Goal: Task Accomplishment & Management: Manage account settings

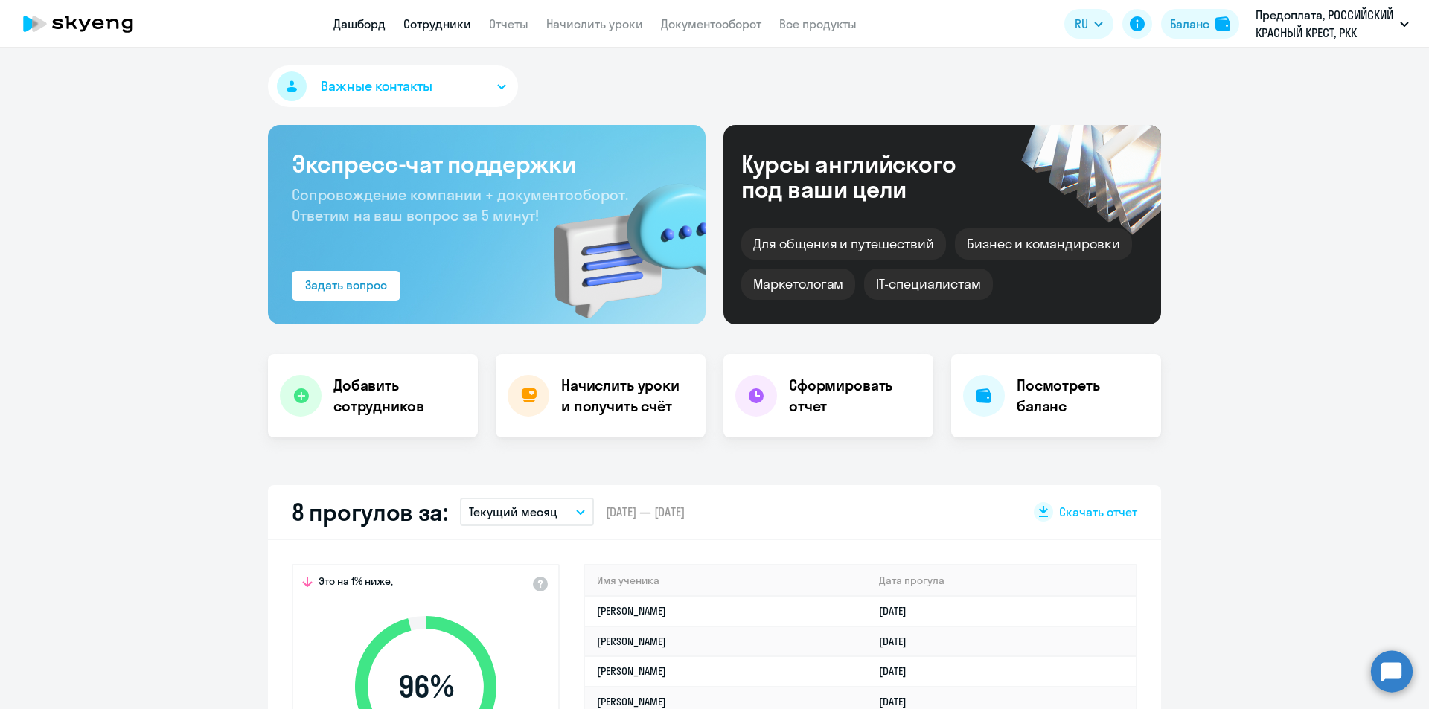
click at [450, 29] on link "Сотрудники" at bounding box center [437, 23] width 68 height 15
select select "30"
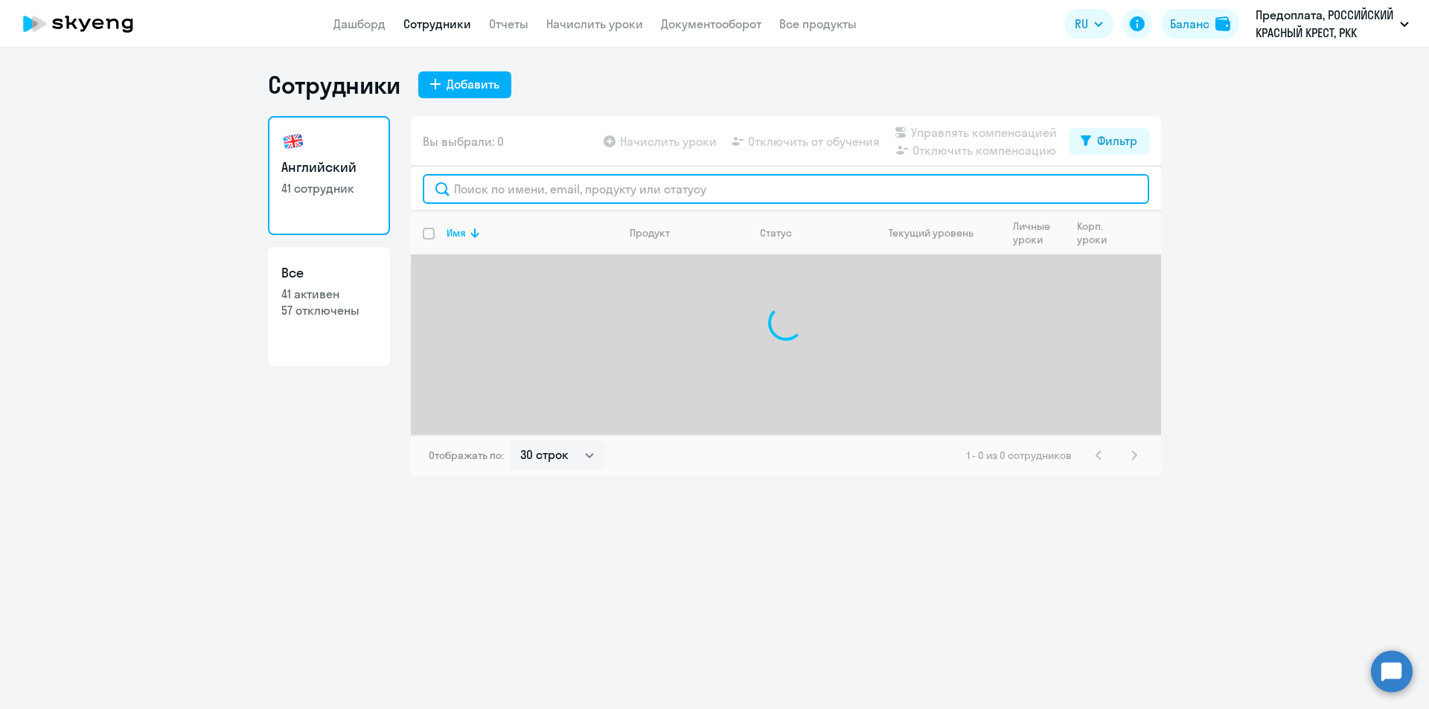
click at [554, 178] on input "text" at bounding box center [786, 189] width 726 height 30
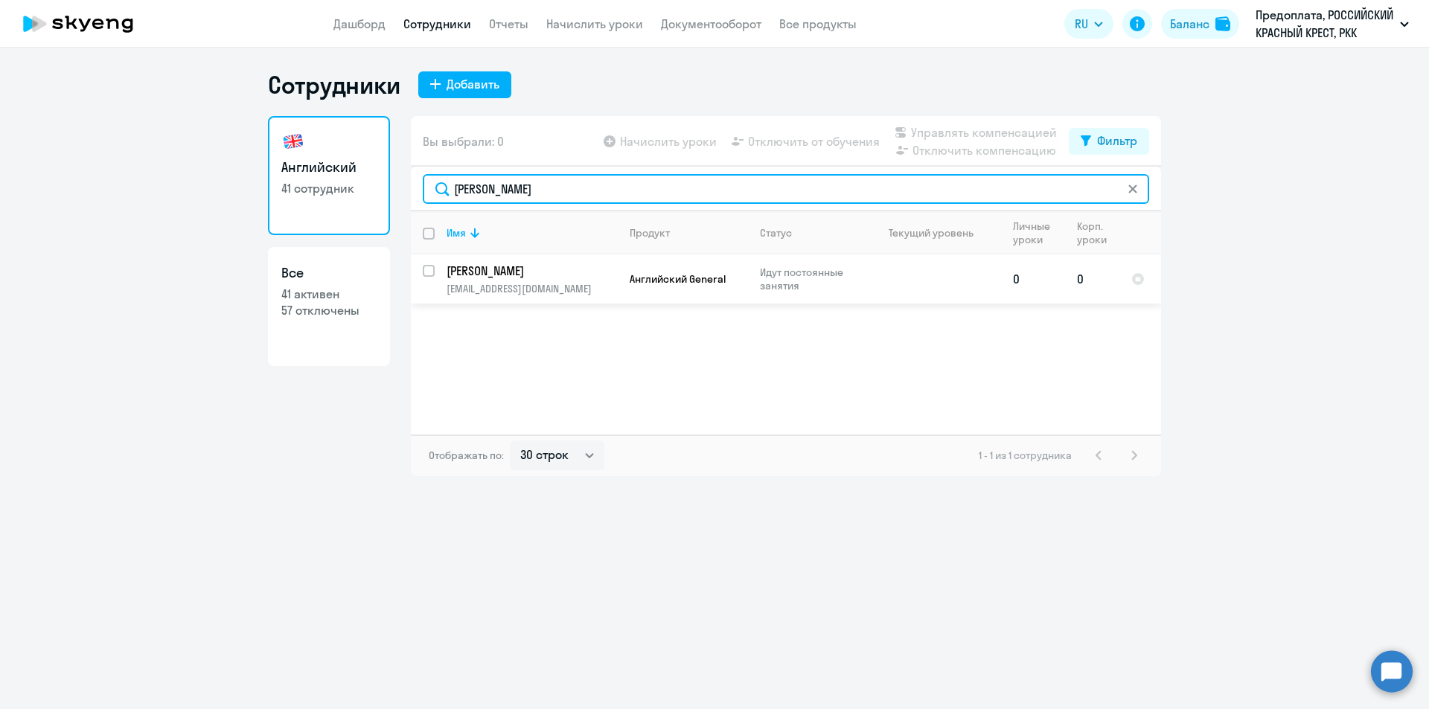
type input "[PERSON_NAME]"
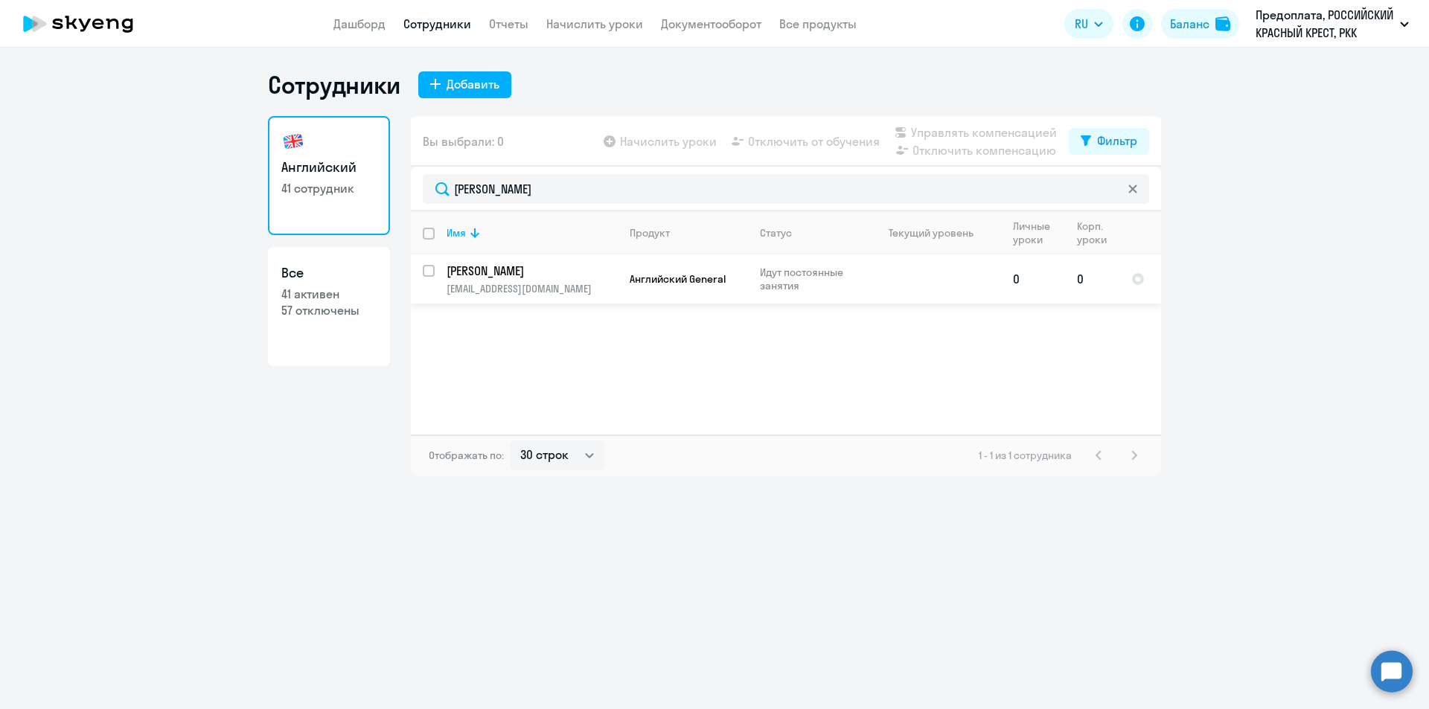
click at [506, 266] on p "[PERSON_NAME]" at bounding box center [531, 271] width 168 height 16
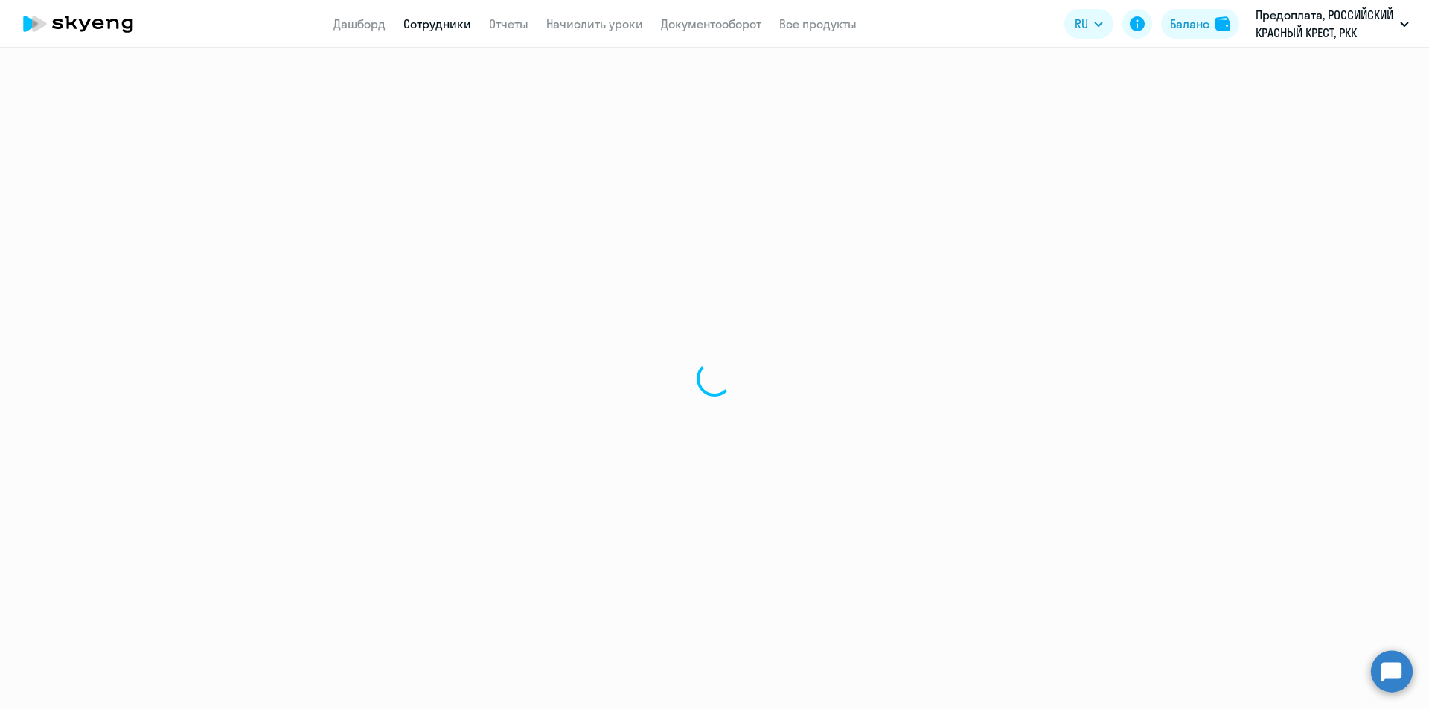
select select "english"
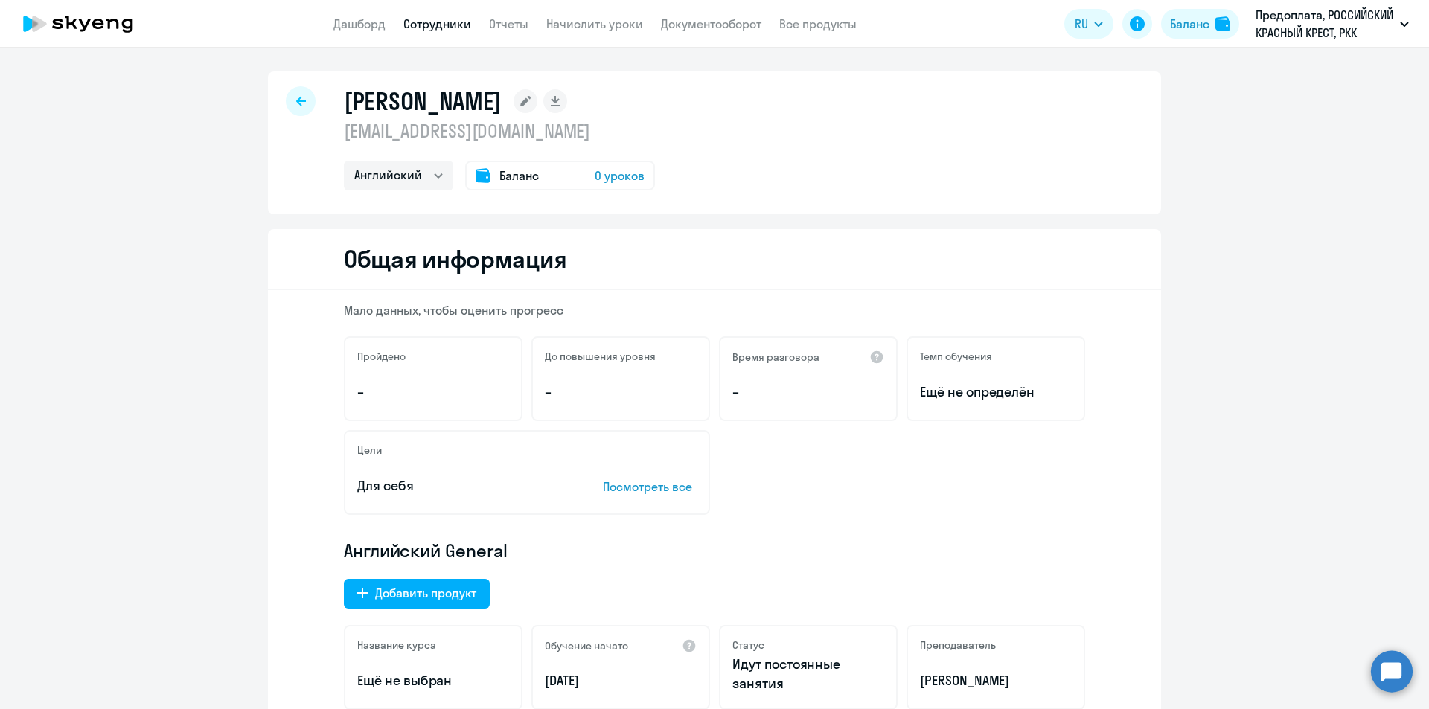
click at [625, 176] on span "0 уроков" at bounding box center [620, 176] width 50 height 18
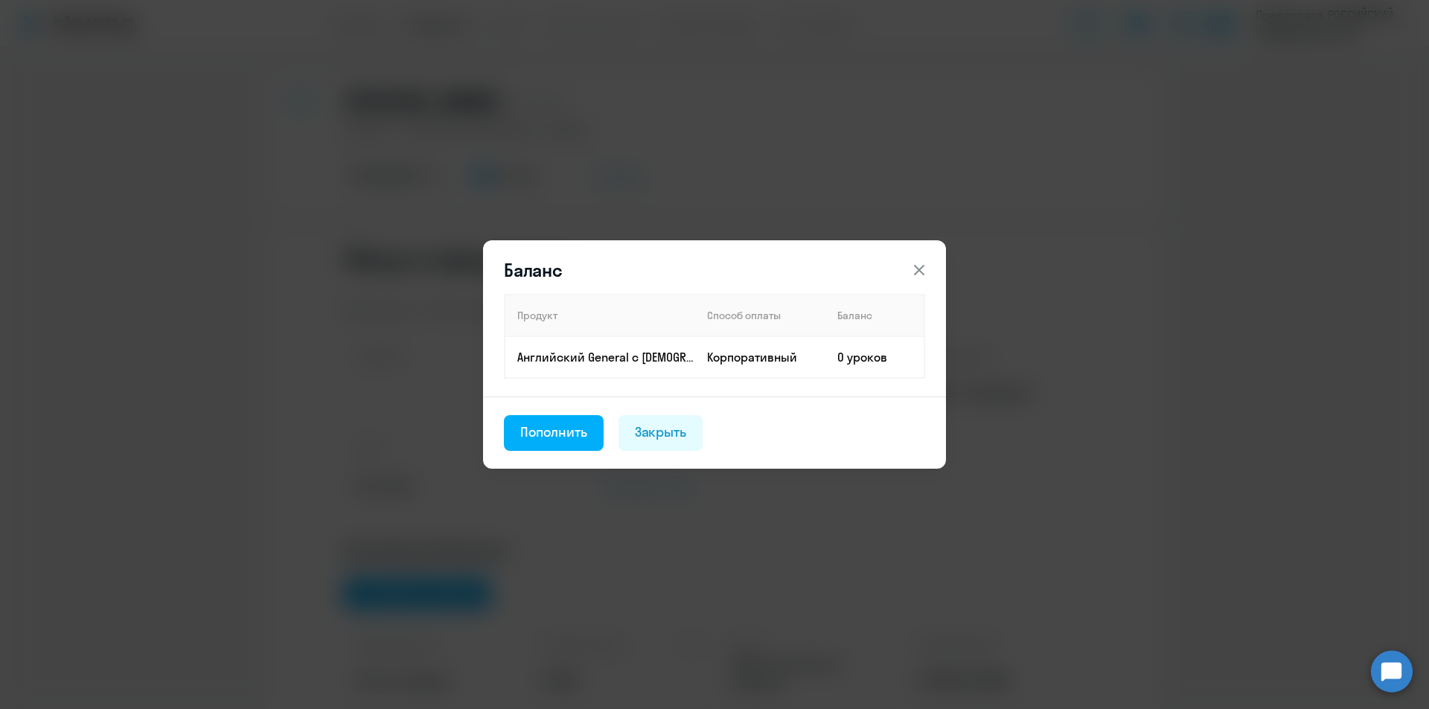
drag, startPoint x: 560, startPoint y: 434, endPoint x: 569, endPoint y: 434, distance: 9.7
click at [561, 434] on div "Пополнить" at bounding box center [553, 432] width 67 height 19
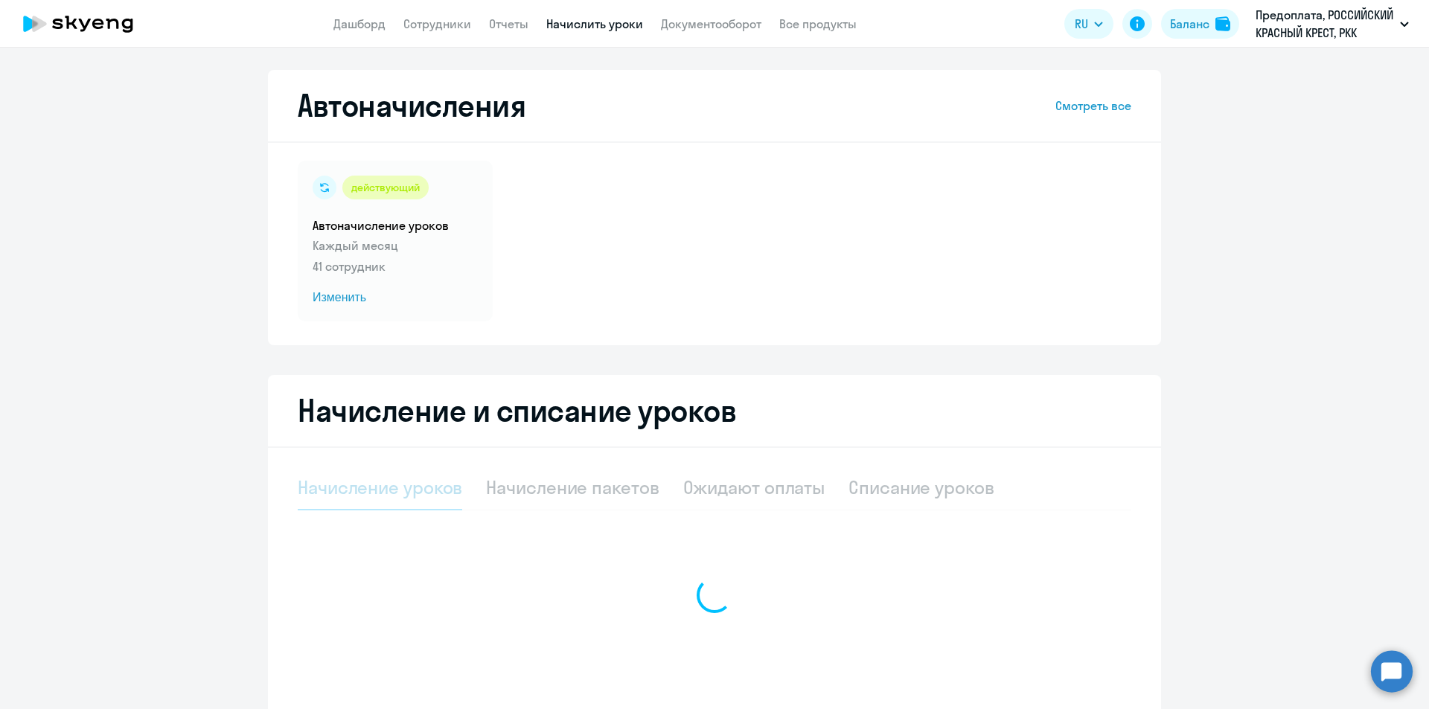
select select "10"
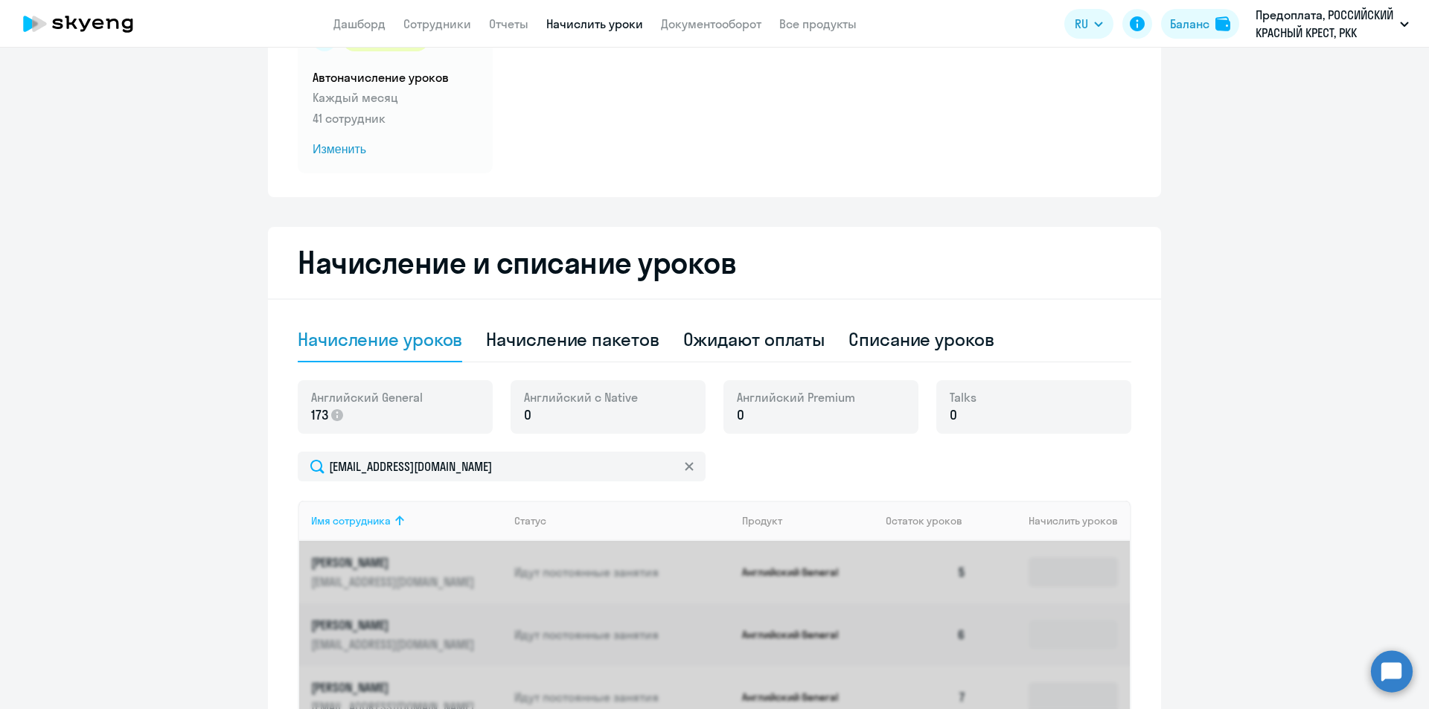
scroll to position [149, 0]
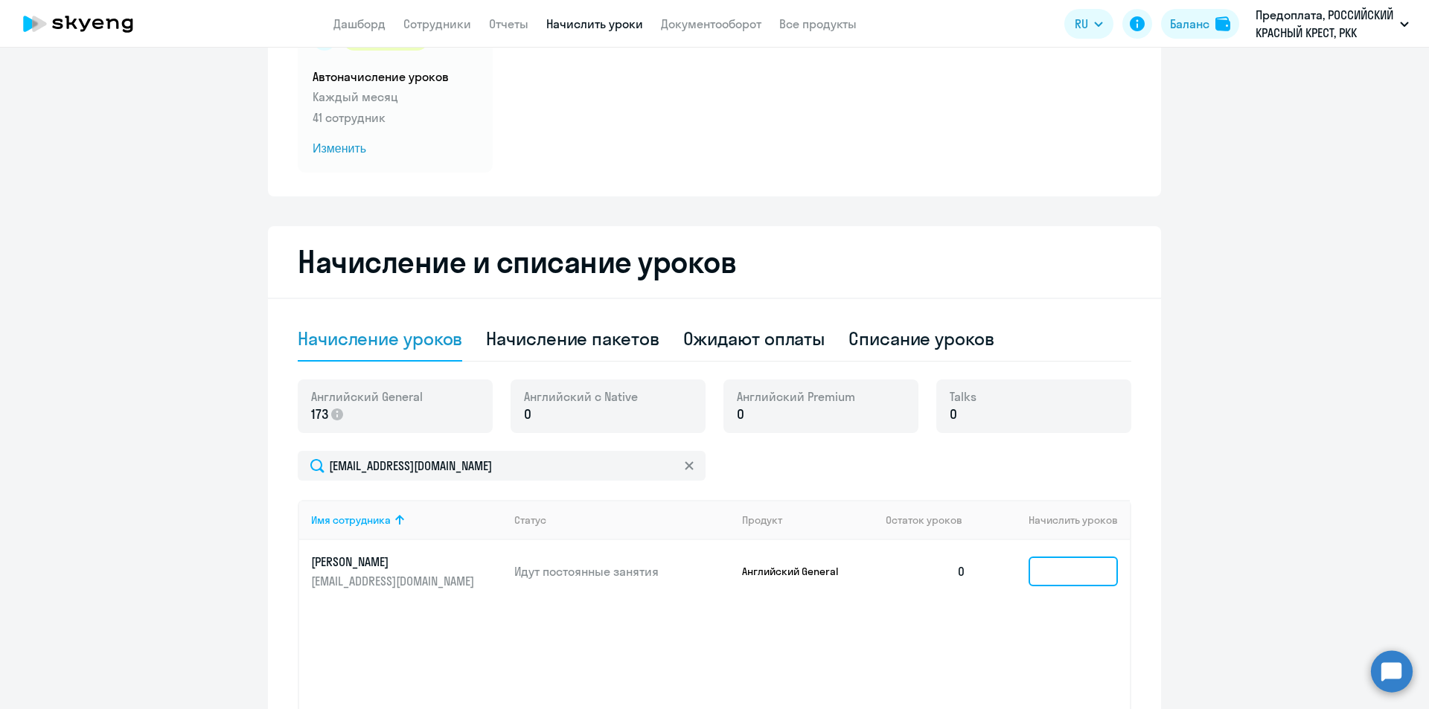
click at [1081, 568] on input at bounding box center [1073, 572] width 89 height 30
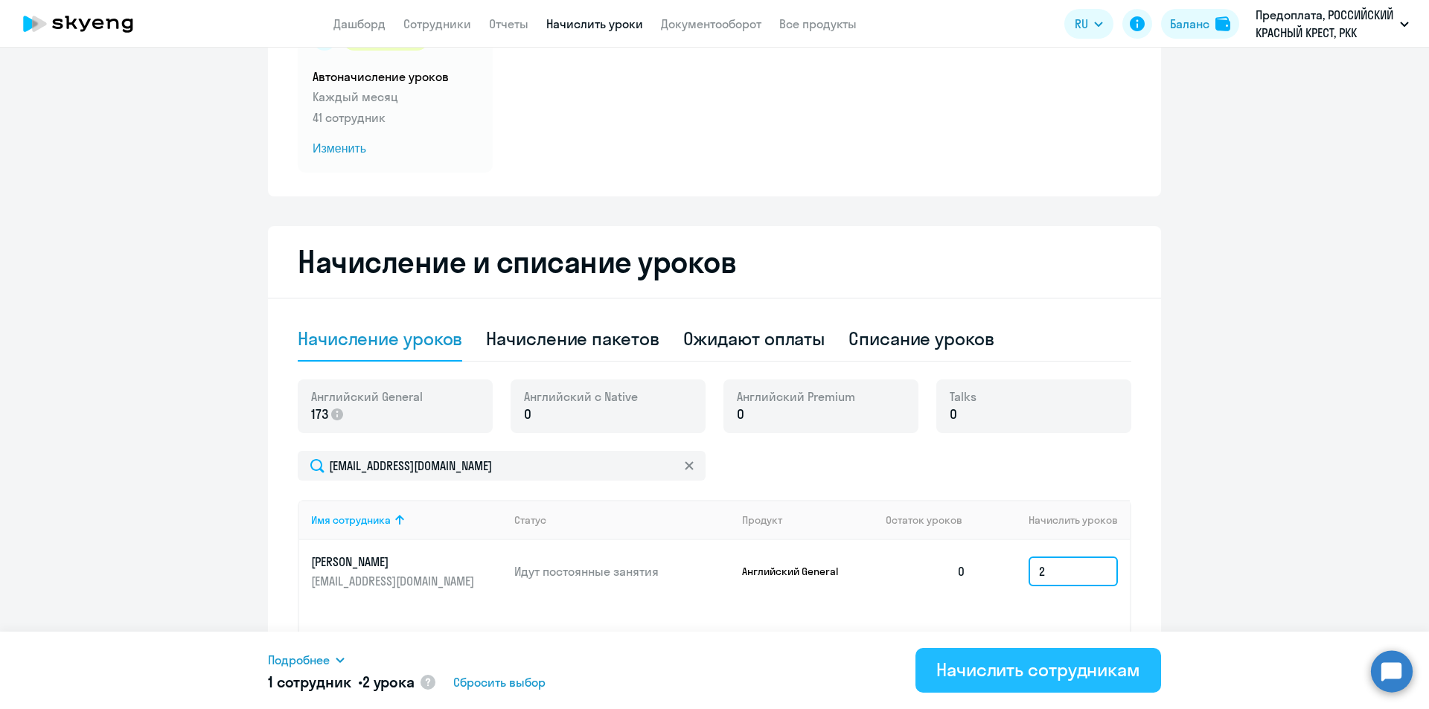
type input "2"
click at [1049, 653] on button "Начислить сотрудникам" at bounding box center [1038, 670] width 246 height 45
